Goal: Book appointment/travel/reservation

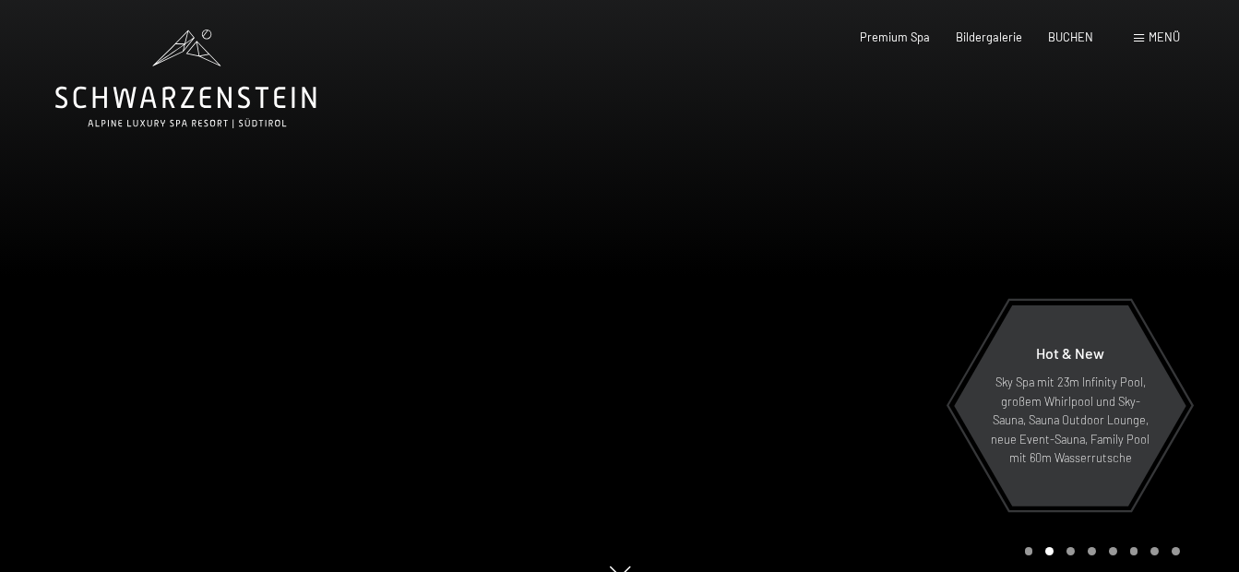
click at [1159, 36] on span "Menü" at bounding box center [1164, 37] width 31 height 15
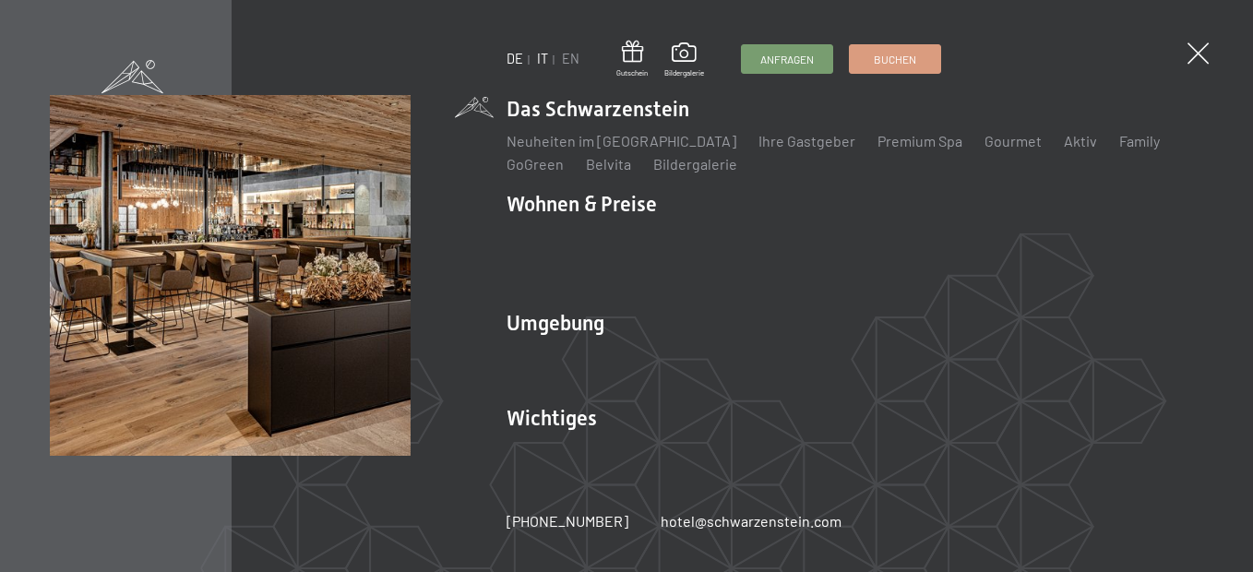
click at [546, 54] on link "IT" at bounding box center [542, 59] width 11 height 16
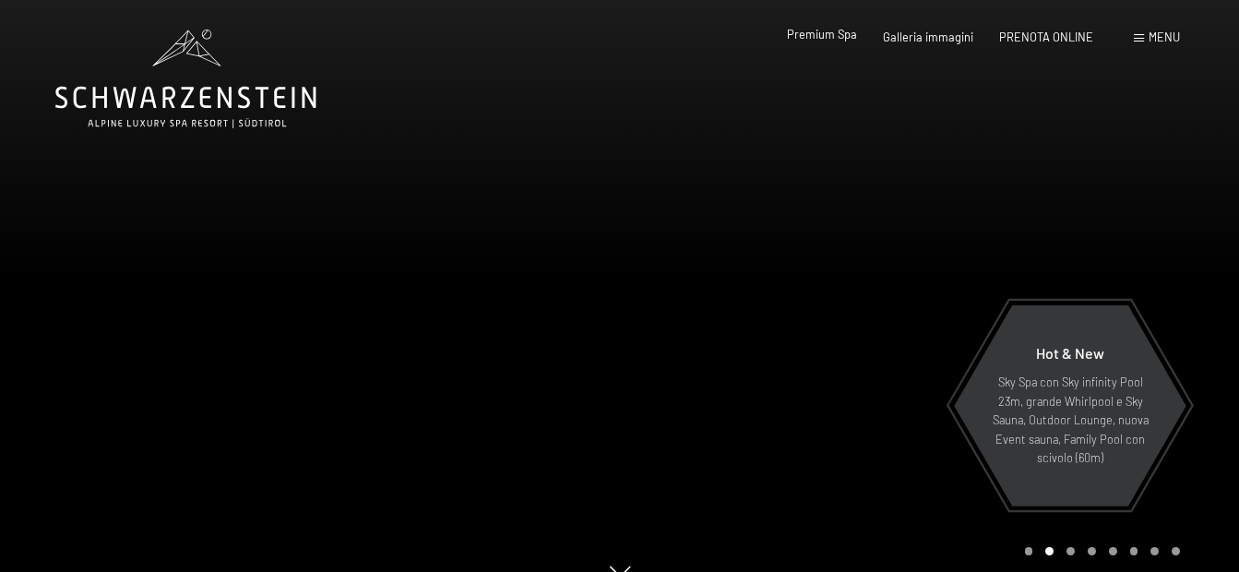
click at [847, 34] on span "Premium Spa" at bounding box center [822, 34] width 70 height 15
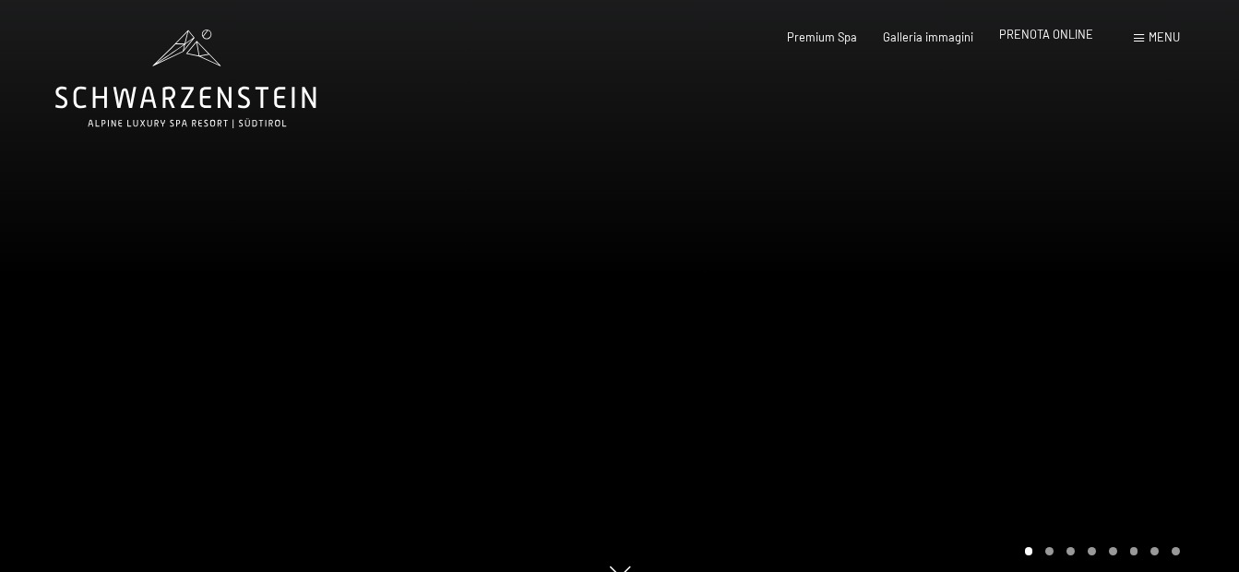
click at [1050, 35] on span "PRENOTA ONLINE" at bounding box center [1046, 34] width 94 height 15
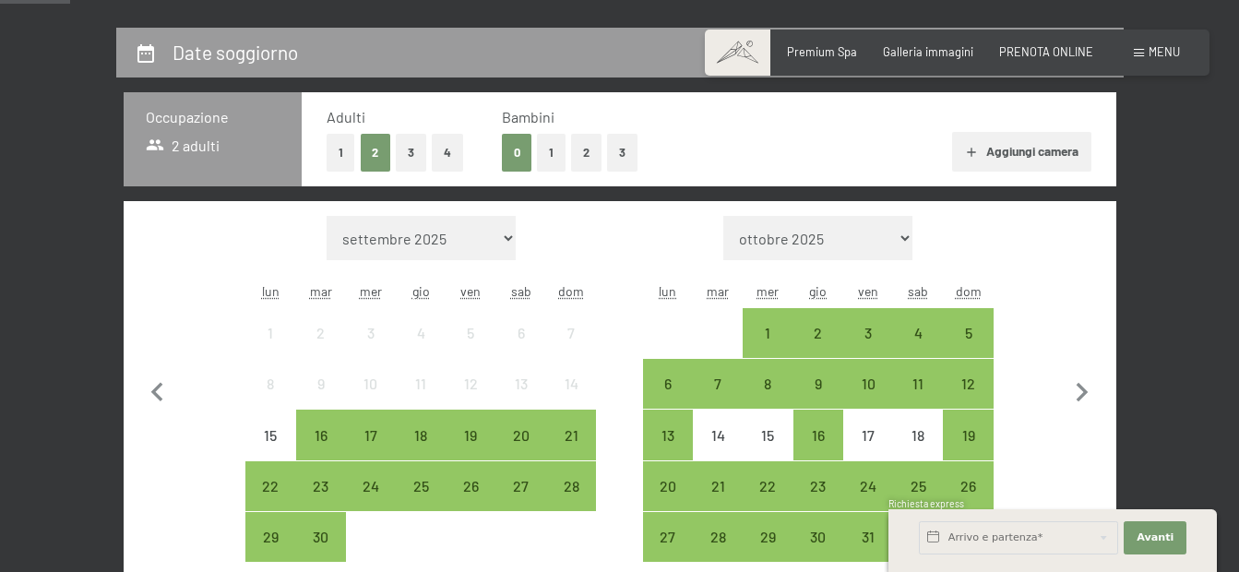
scroll to position [369, 0]
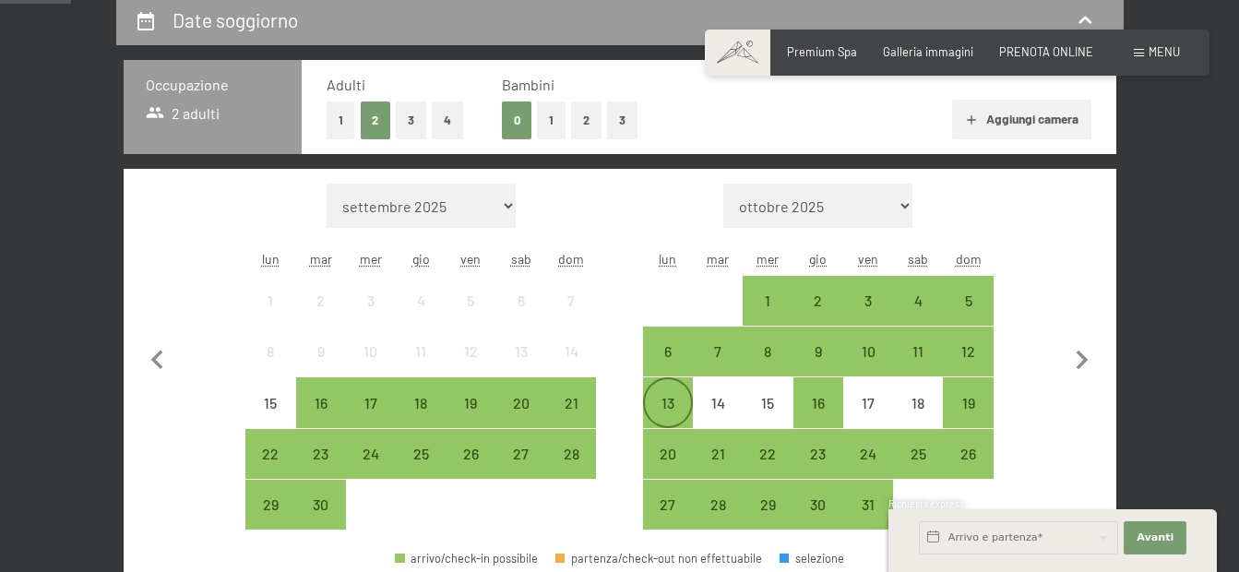
click at [666, 404] on div "13" at bounding box center [668, 419] width 46 height 46
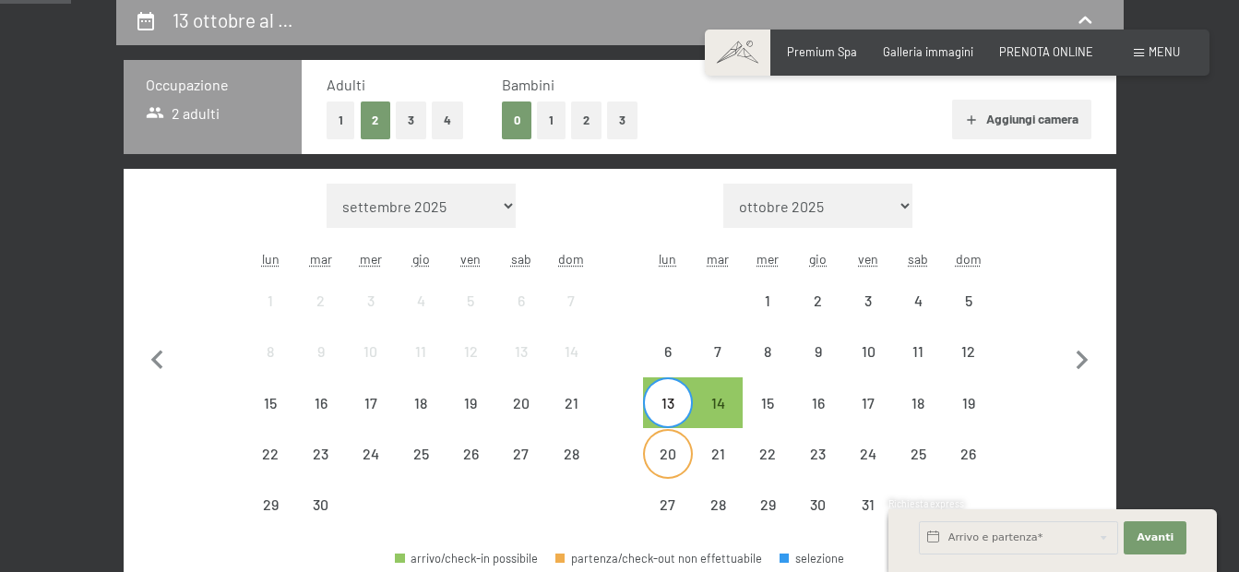
click at [674, 447] on div "20" at bounding box center [668, 470] width 46 height 46
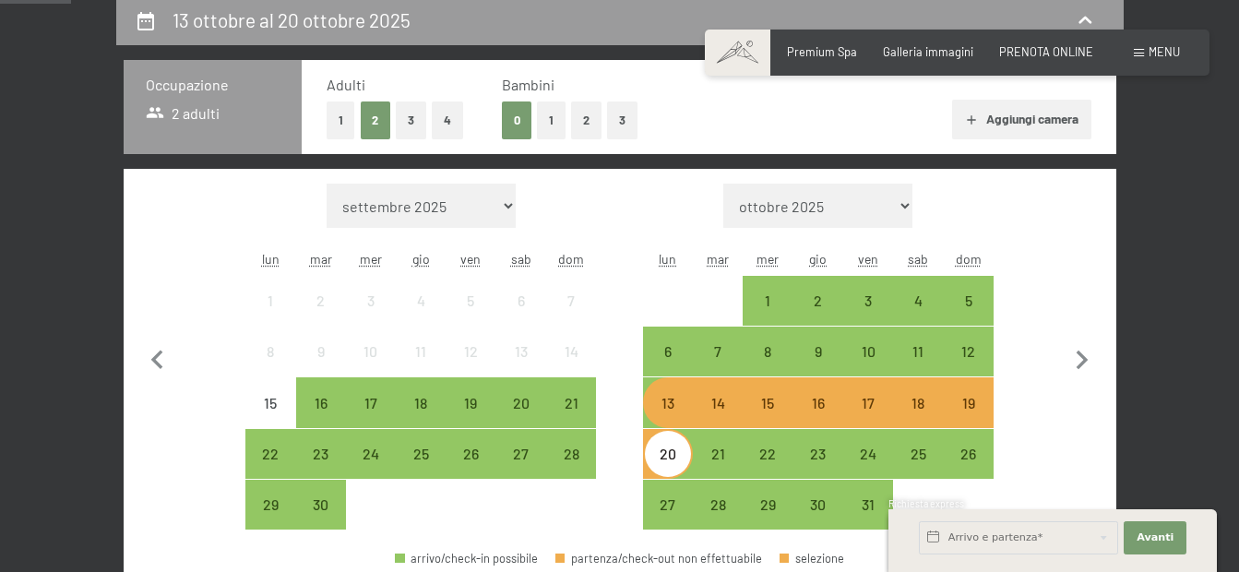
click at [674, 447] on div "20" at bounding box center [668, 470] width 46 height 46
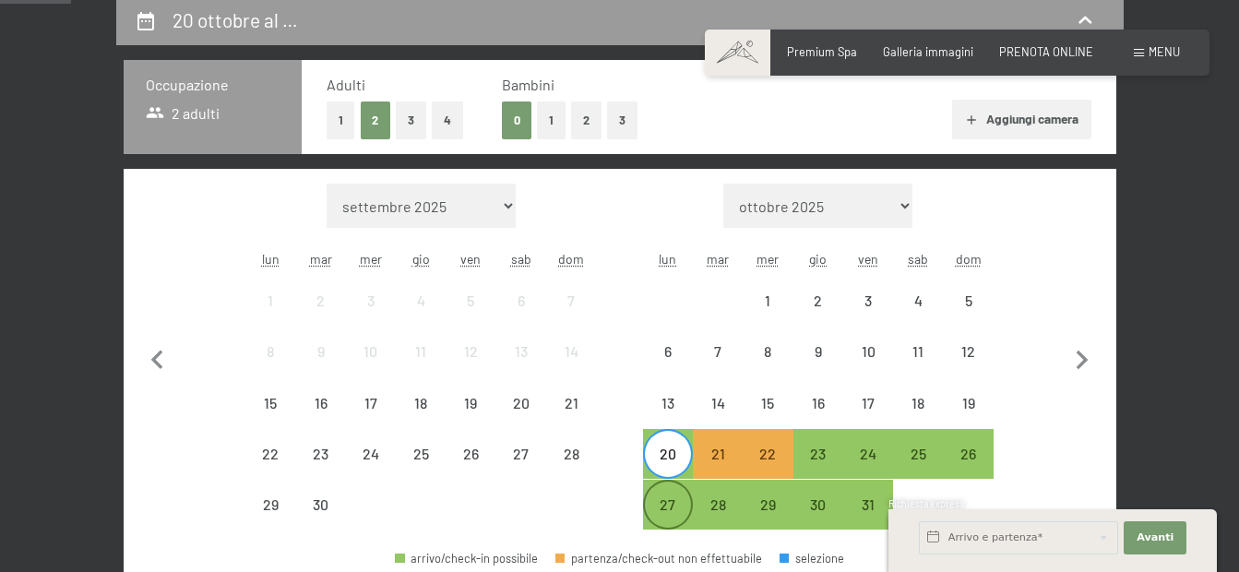
click at [682, 513] on div "27" at bounding box center [668, 520] width 46 height 46
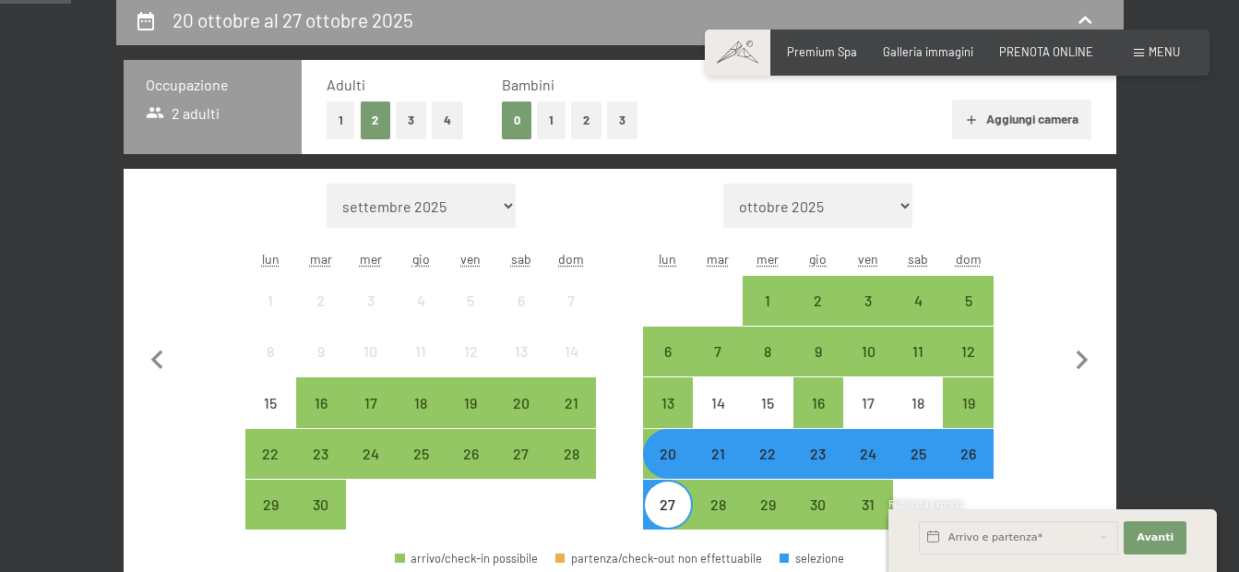
click at [677, 513] on div "27" at bounding box center [668, 520] width 46 height 46
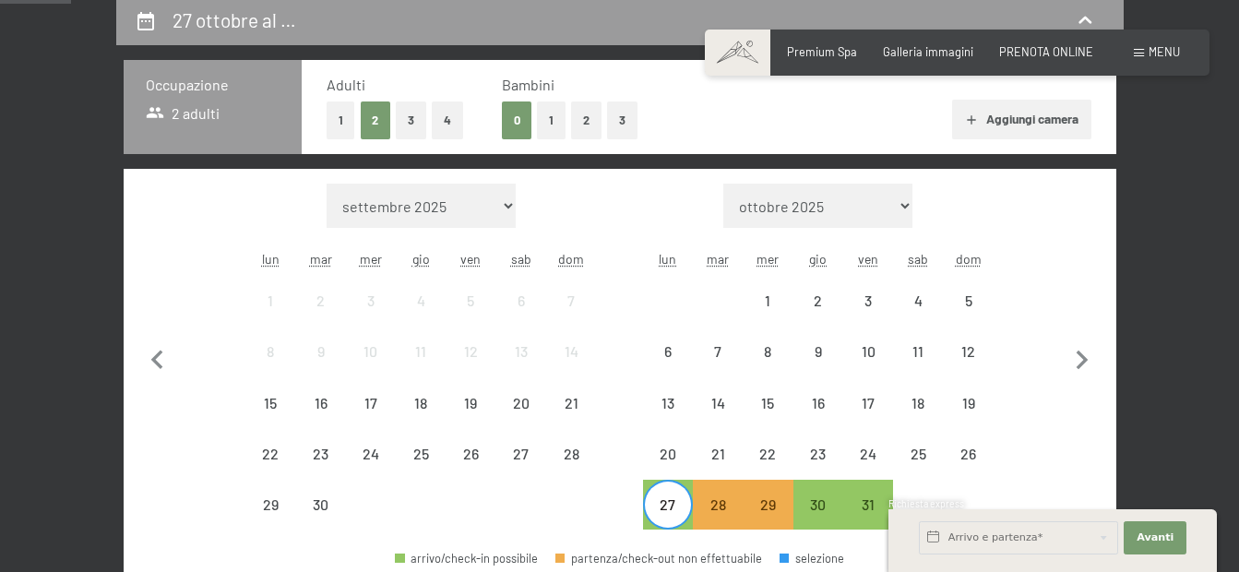
click at [677, 513] on div "27" at bounding box center [668, 520] width 46 height 46
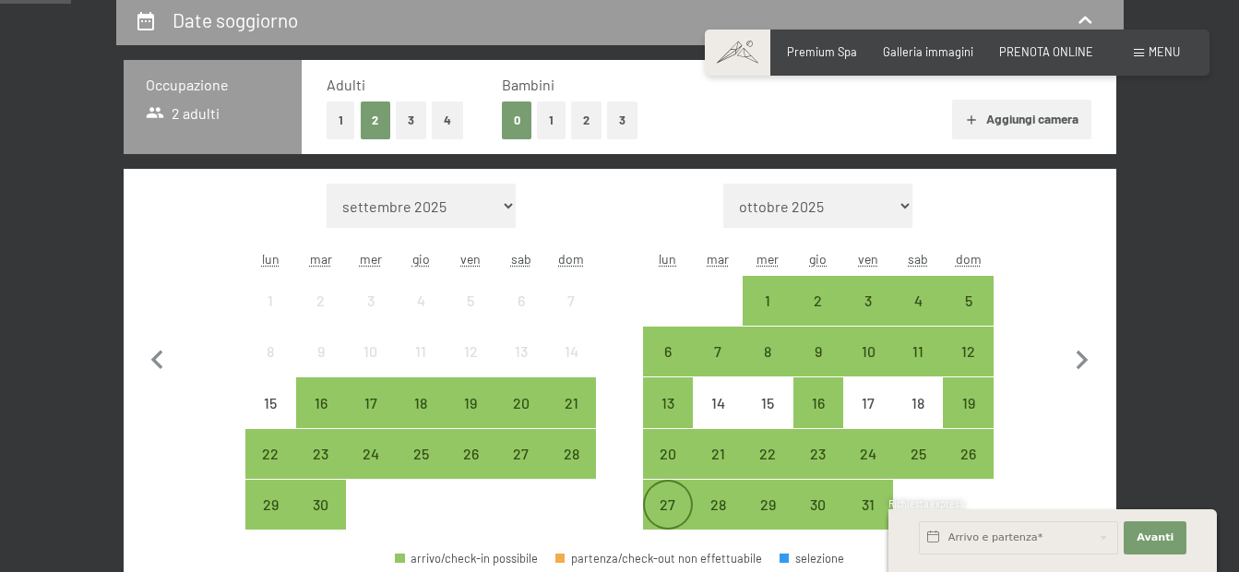
click at [677, 513] on div "27" at bounding box center [668, 520] width 46 height 46
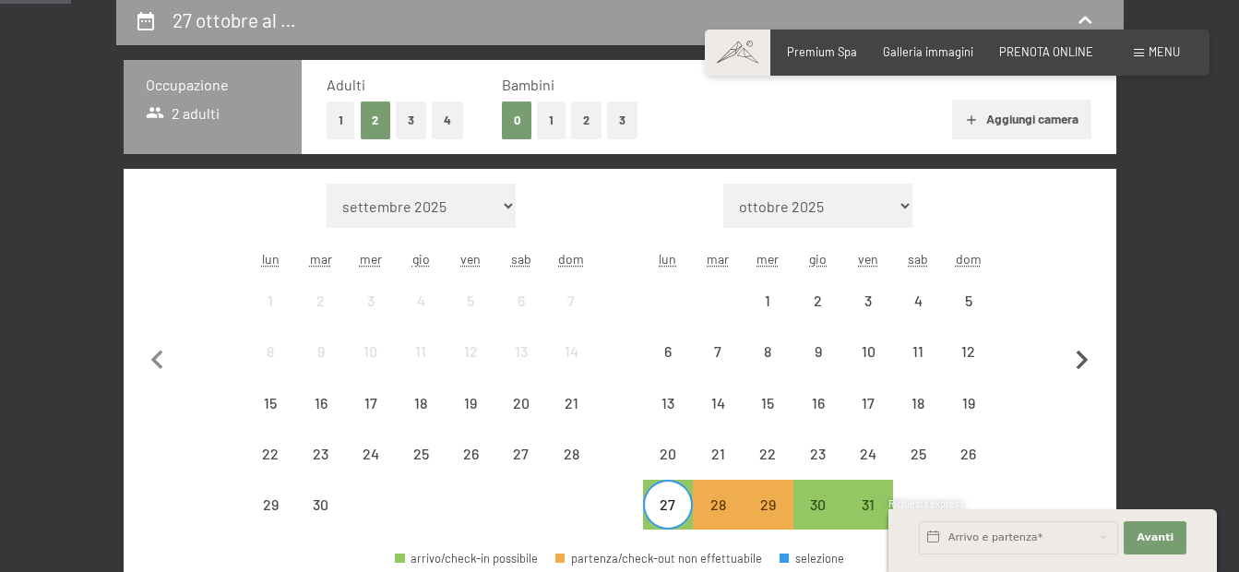
click at [1079, 355] on icon "button" at bounding box center [1082, 360] width 39 height 39
select select "2025-10-01"
select select "2025-11-01"
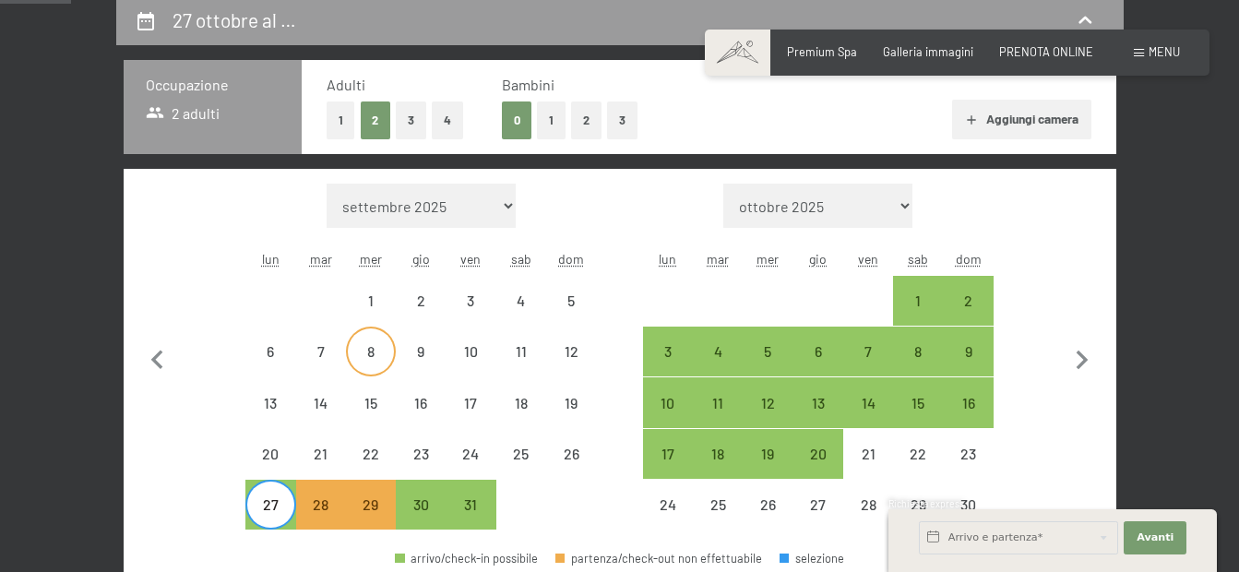
select select "2025-10-01"
select select "2025-11-01"
click at [271, 339] on div "6" at bounding box center [270, 351] width 46 height 46
select select "2025-10-01"
select select "2025-11-01"
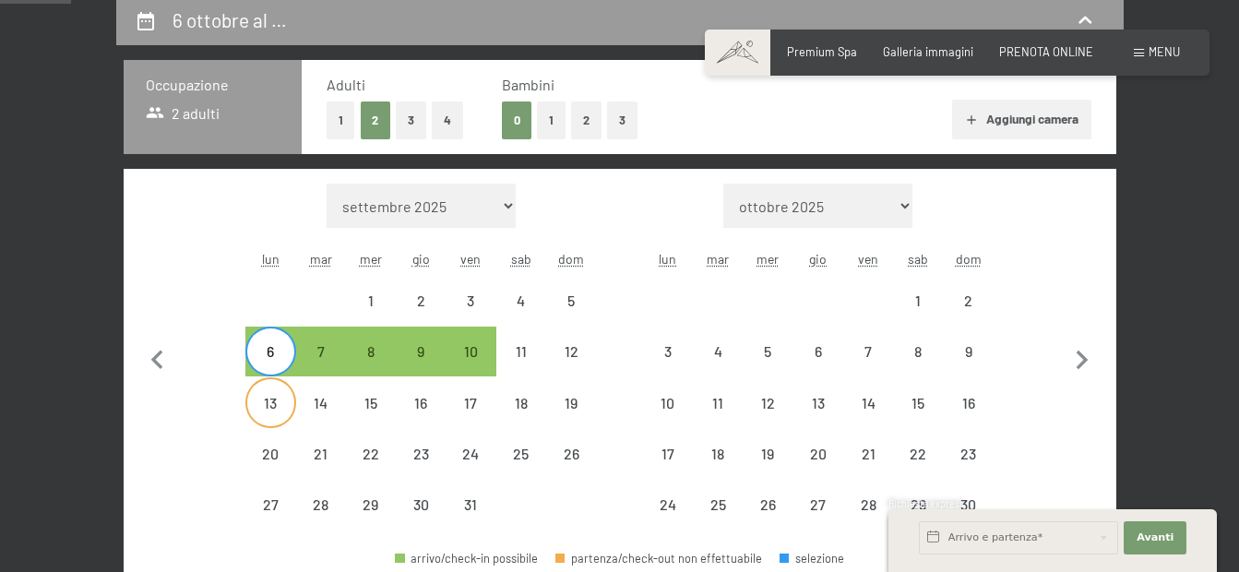
click at [268, 403] on div "13" at bounding box center [270, 419] width 46 height 46
select select "2025-10-01"
select select "2025-11-01"
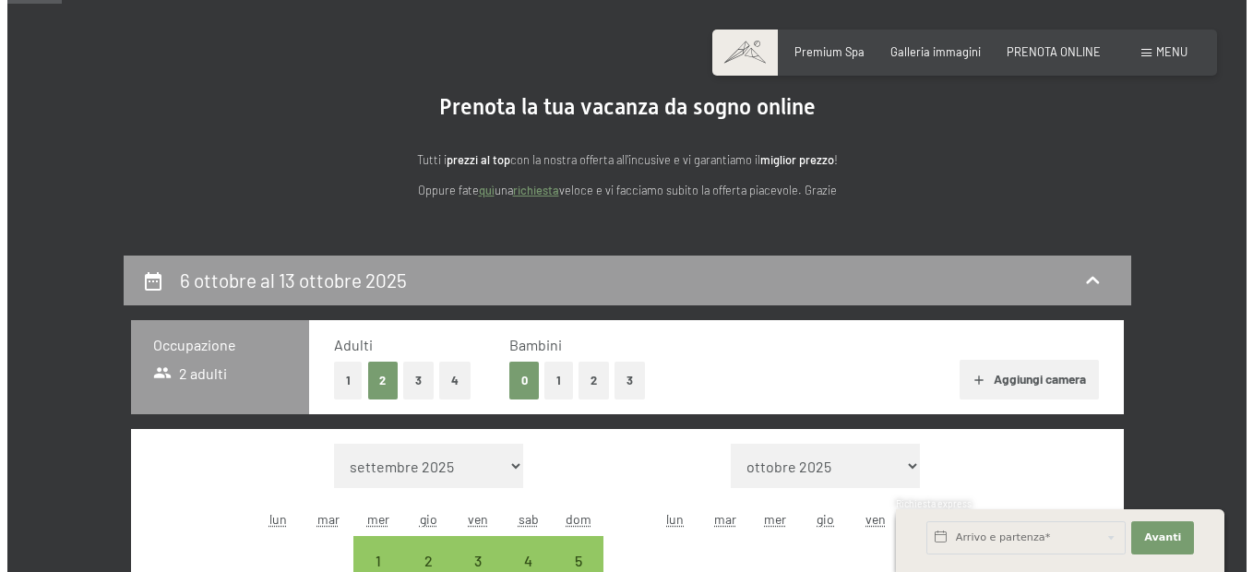
scroll to position [0, 0]
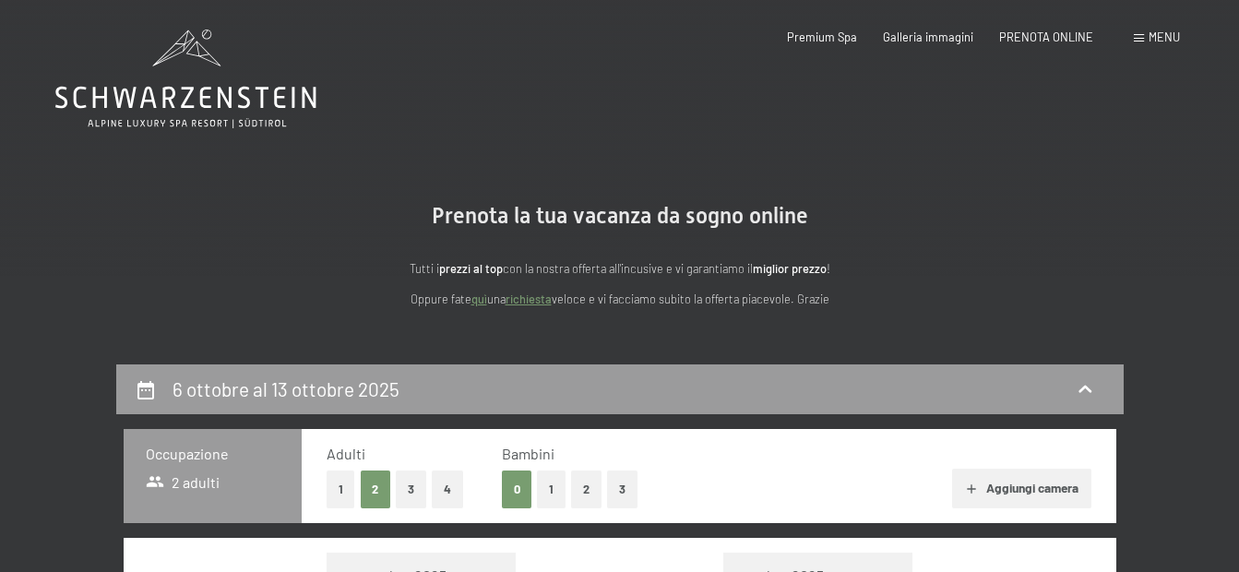
click at [1167, 33] on span "Menu" at bounding box center [1164, 37] width 31 height 15
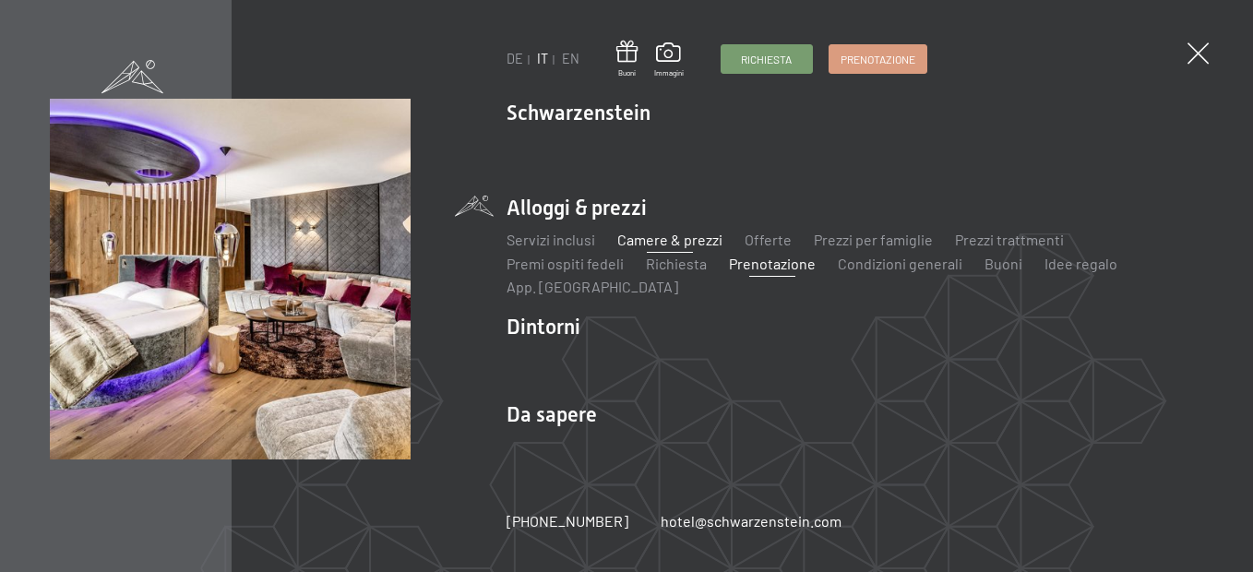
click at [657, 238] on link "Camere & prezzi" at bounding box center [669, 240] width 105 height 18
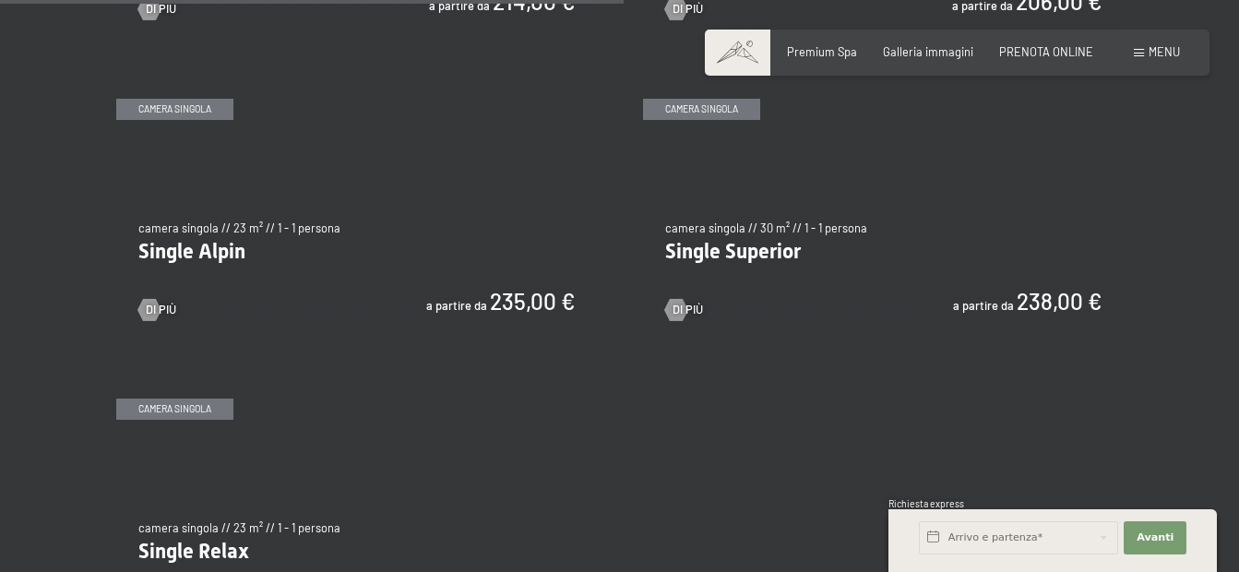
scroll to position [2491, 0]
